Goal: Information Seeking & Learning: Understand process/instructions

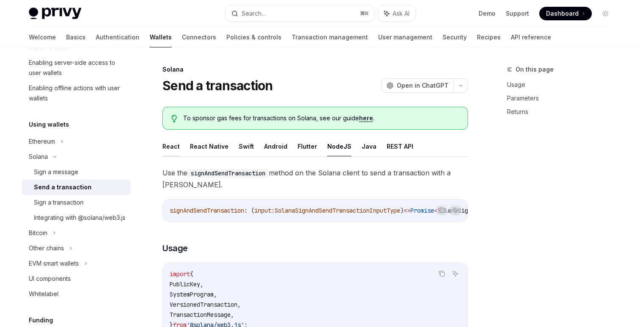
click at [178, 146] on button "React" at bounding box center [170, 146] width 17 height 20
type textarea "*"
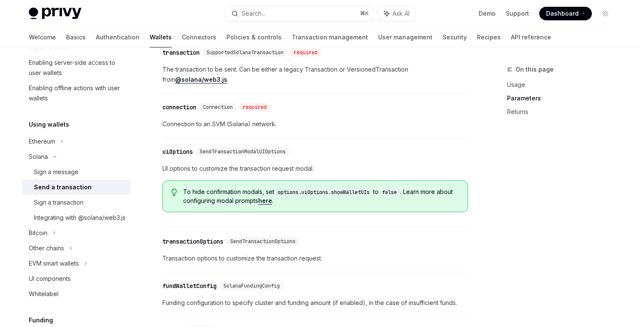
scroll to position [868, 0]
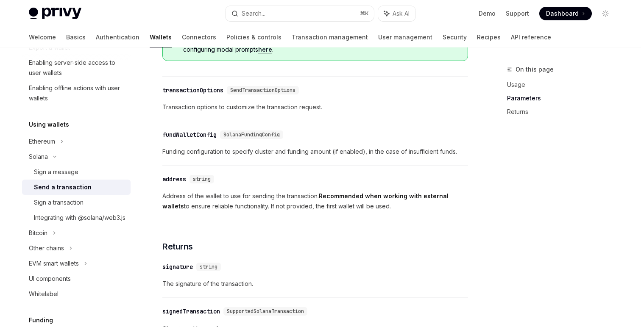
click at [264, 203] on span "Address of the wallet to use for sending the transaction. Recommended when work…" at bounding box center [315, 201] width 306 height 20
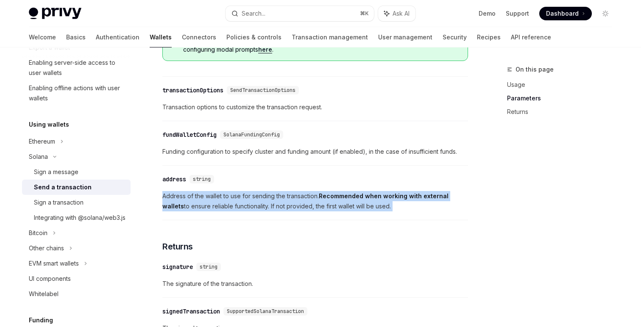
click at [264, 203] on span "Address of the wallet to use for sending the transaction. Recommended when work…" at bounding box center [315, 201] width 306 height 20
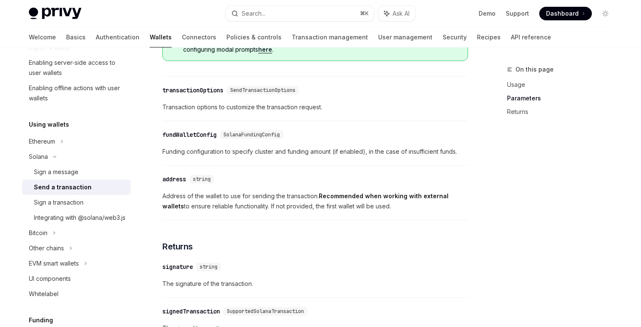
click at [283, 212] on span "Address of the wallet to use for sending the transaction. Recommended when work…" at bounding box center [315, 201] width 306 height 20
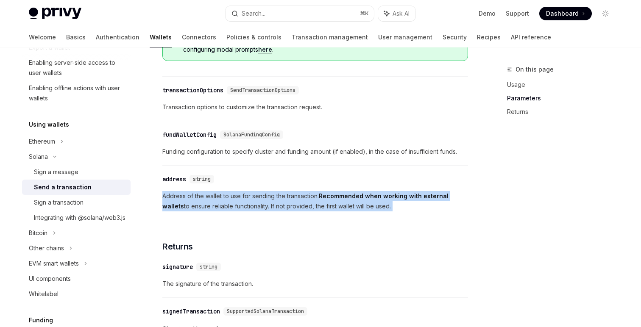
click at [283, 212] on span "Address of the wallet to use for sending the transaction. Recommended when work…" at bounding box center [315, 201] width 306 height 20
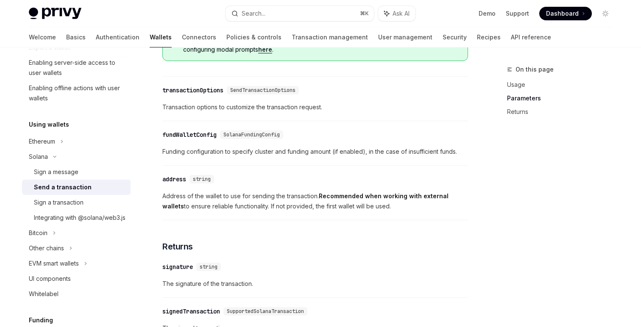
click at [295, 212] on span "Address of the wallet to use for sending the transaction. Recommended when work…" at bounding box center [315, 201] width 306 height 20
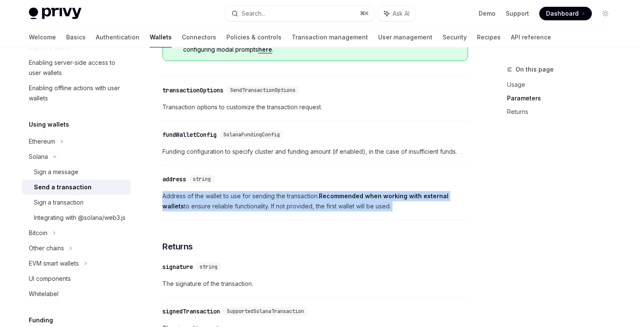
click at [295, 212] on span "Address of the wallet to use for sending the transaction. Recommended when work…" at bounding box center [315, 201] width 306 height 20
click at [359, 215] on div "​ address string Address of the wallet to use for sending the transaction. Reco…" at bounding box center [315, 195] width 306 height 50
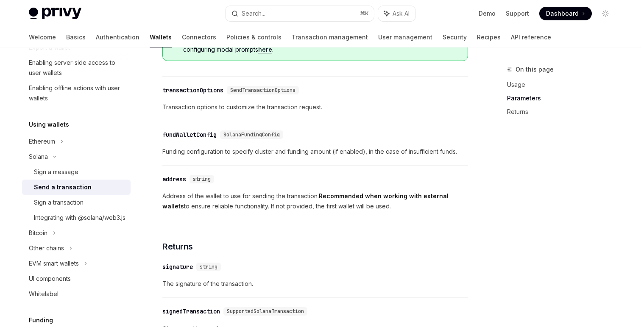
click at [359, 215] on div "​ address string Address of the wallet to use for sending the transaction. Reco…" at bounding box center [315, 195] width 306 height 50
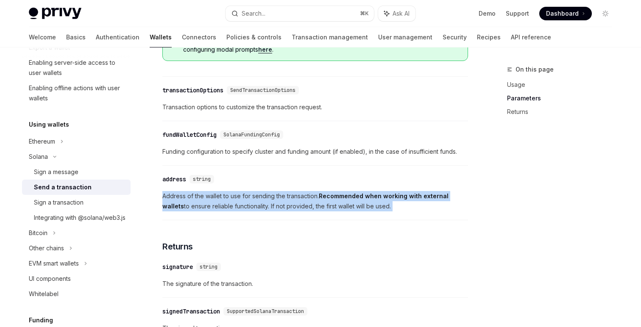
click at [359, 215] on div "​ address string Address of the wallet to use for sending the transaction. Reco…" at bounding box center [315, 195] width 306 height 50
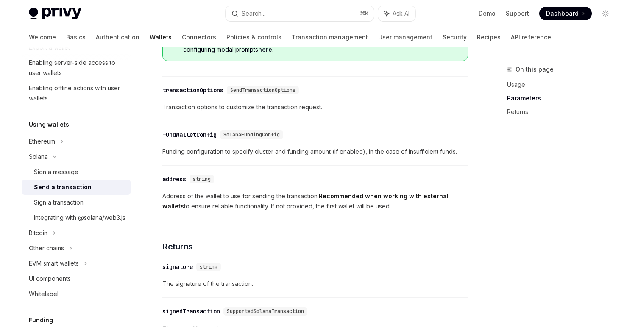
click at [386, 212] on span "Address of the wallet to use for sending the transaction. Recommended when work…" at bounding box center [315, 201] width 306 height 20
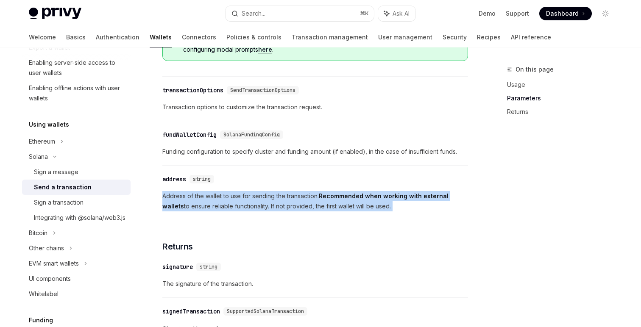
click at [386, 212] on span "Address of the wallet to use for sending the transaction. Recommended when work…" at bounding box center [315, 201] width 306 height 20
click at [400, 218] on div "​ address string Address of the wallet to use for sending the transaction. Reco…" at bounding box center [315, 195] width 306 height 50
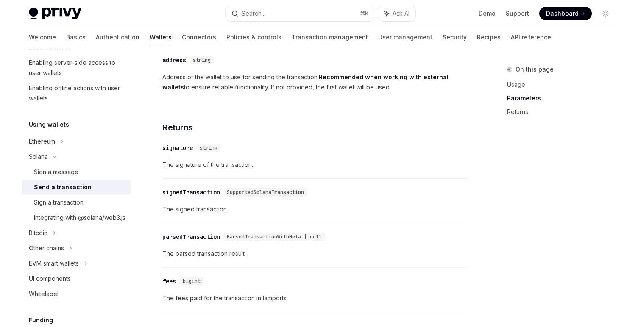
scroll to position [1006, 0]
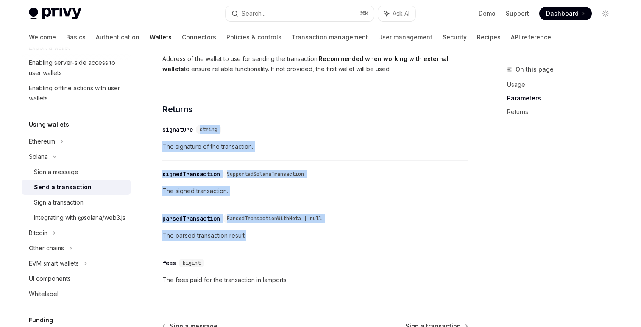
drag, startPoint x: 400, startPoint y: 245, endPoint x: 394, endPoint y: 121, distance: 123.9
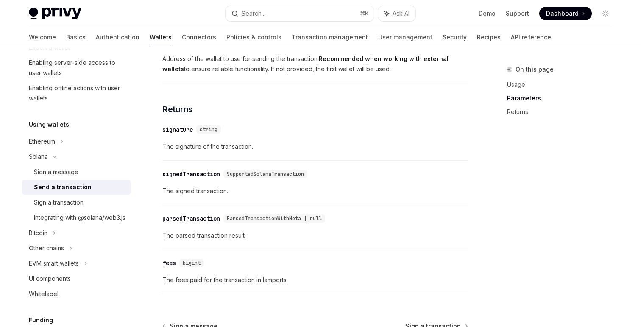
click at [394, 132] on div "​ signature string" at bounding box center [310, 130] width 297 height 10
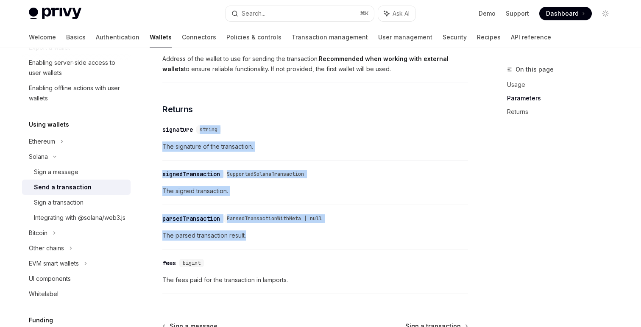
drag, startPoint x: 390, startPoint y: 120, endPoint x: 381, endPoint y: 252, distance: 132.2
click at [381, 250] on div "​ parsedTransaction ParsedTransactionWithMeta | null The parsed transaction res…" at bounding box center [315, 229] width 306 height 40
drag, startPoint x: 381, startPoint y: 252, endPoint x: 371, endPoint y: 92, distance: 159.7
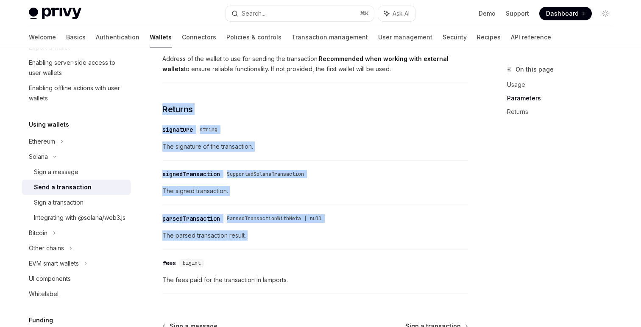
drag, startPoint x: 371, startPoint y: 92, endPoint x: 369, endPoint y: 261, distance: 168.7
click at [369, 261] on div "​ fees bigint The fees paid for the transaction in lamports." at bounding box center [315, 274] width 306 height 40
